Goal: Information Seeking & Learning: Learn about a topic

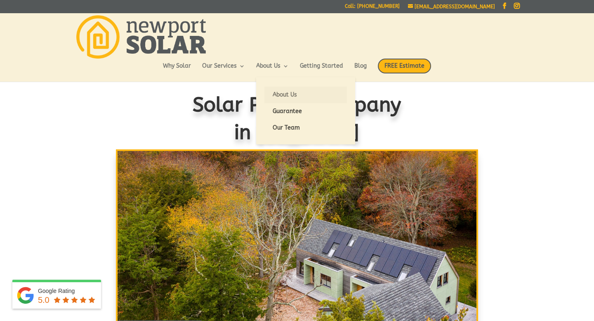
click at [284, 90] on link "About Us" at bounding box center [306, 95] width 83 height 17
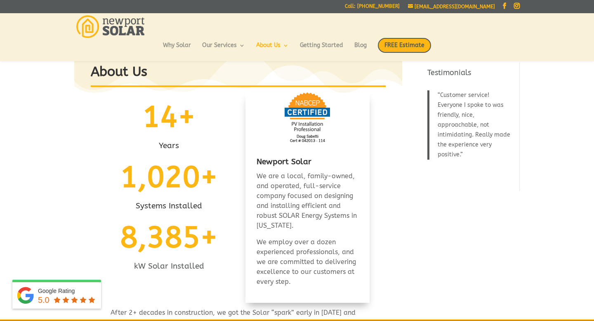
scroll to position [2, 0]
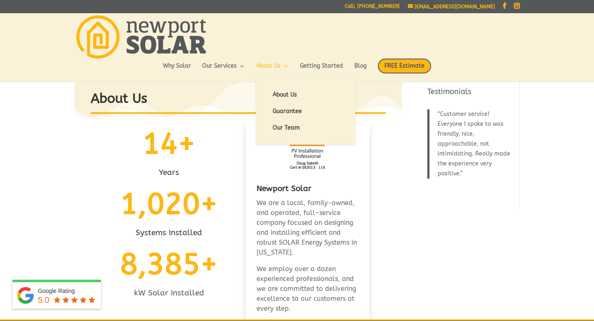
click at [276, 69] on link "About Us" at bounding box center [272, 70] width 33 height 14
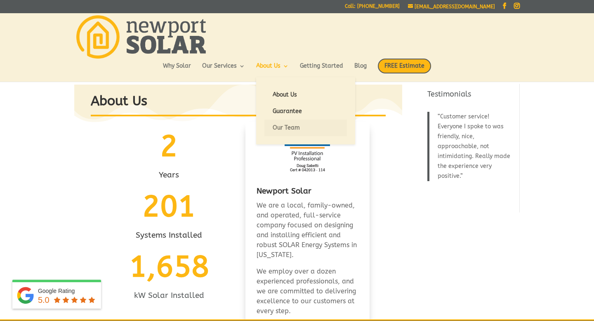
click at [291, 127] on link "Our Team" at bounding box center [306, 128] width 83 height 17
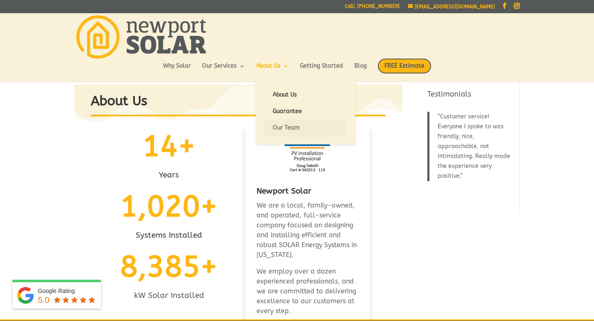
click at [291, 127] on link "Our Team" at bounding box center [306, 128] width 83 height 17
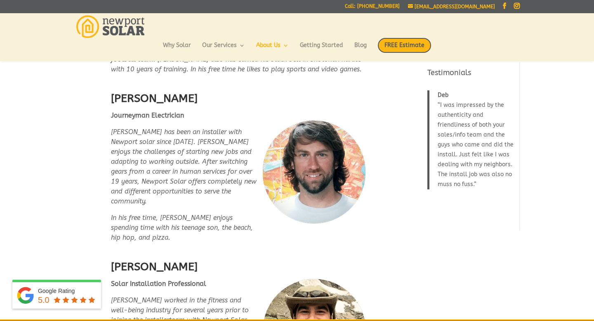
scroll to position [1696, 0]
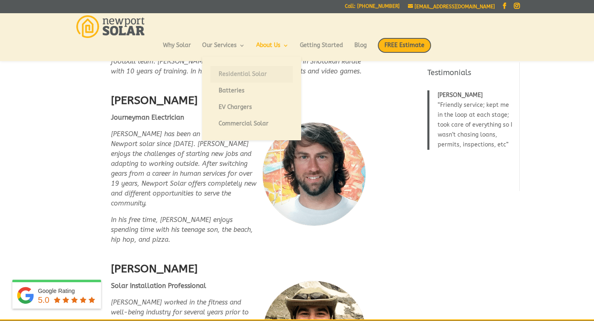
click at [244, 80] on link "Residential Solar" at bounding box center [252, 74] width 83 height 17
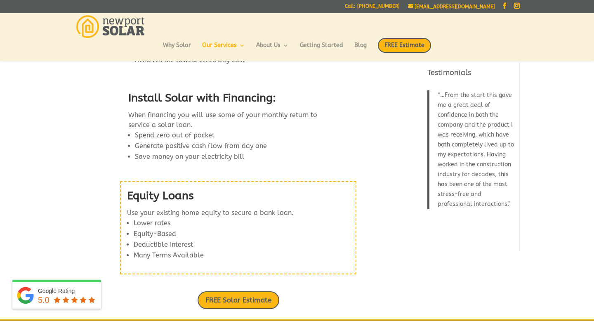
scroll to position [1033, 0]
